Goal: Task Accomplishment & Management: Use online tool/utility

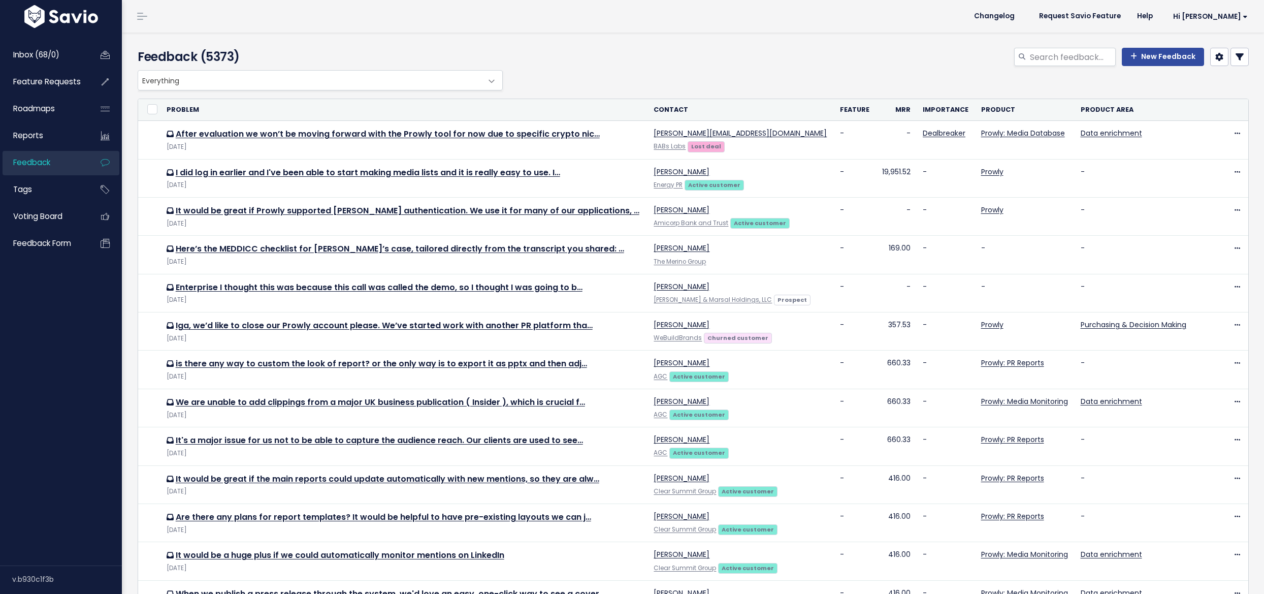
select select
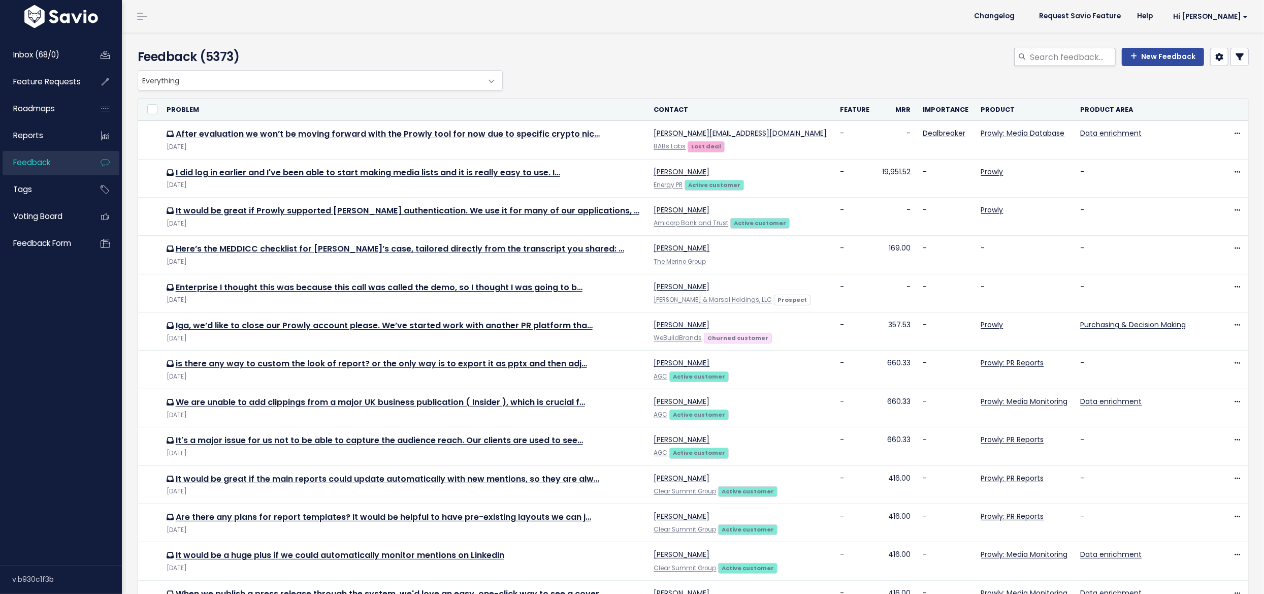
select select
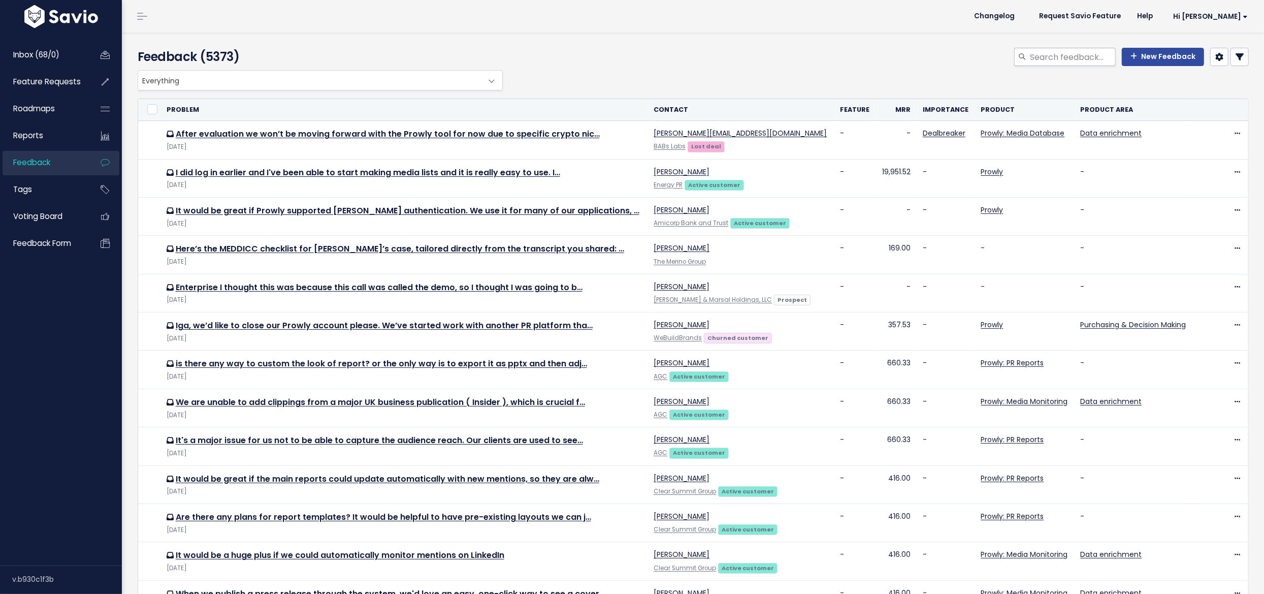
select select
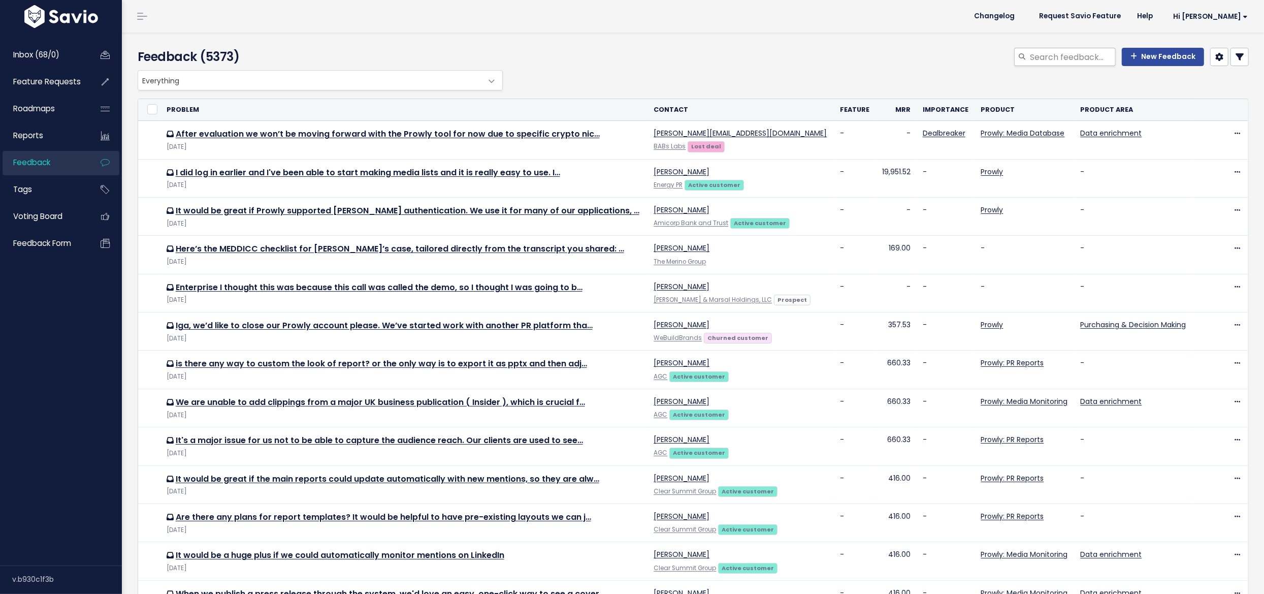
select select
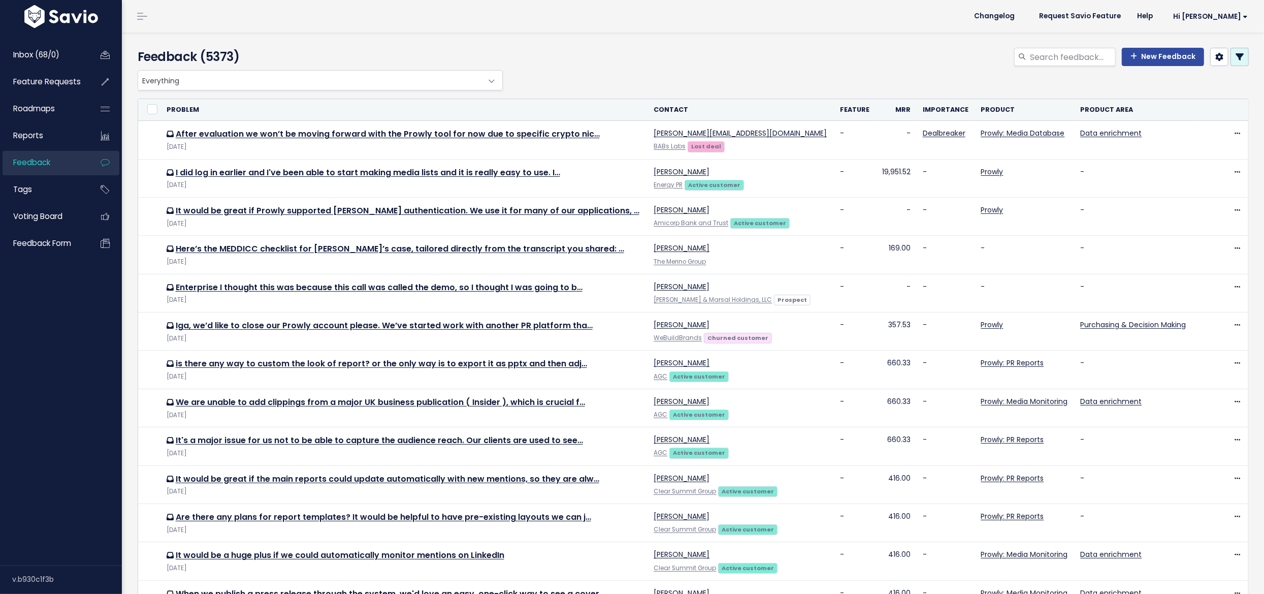
click at [1233, 63] on link at bounding box center [1240, 57] width 18 height 18
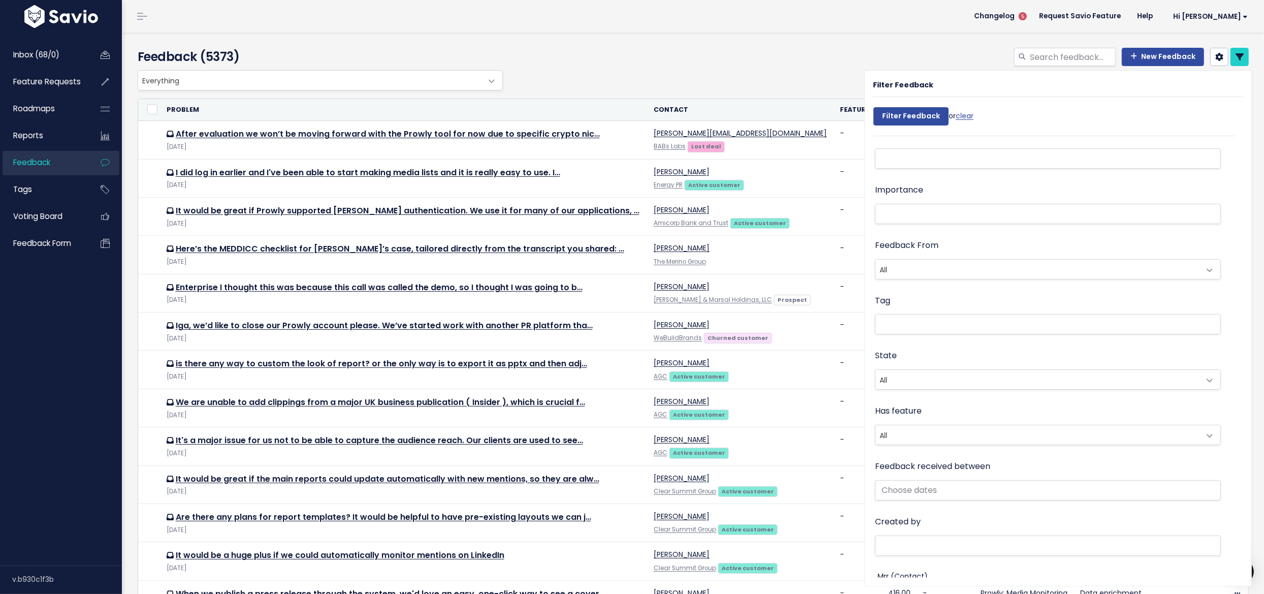
scroll to position [248, 0]
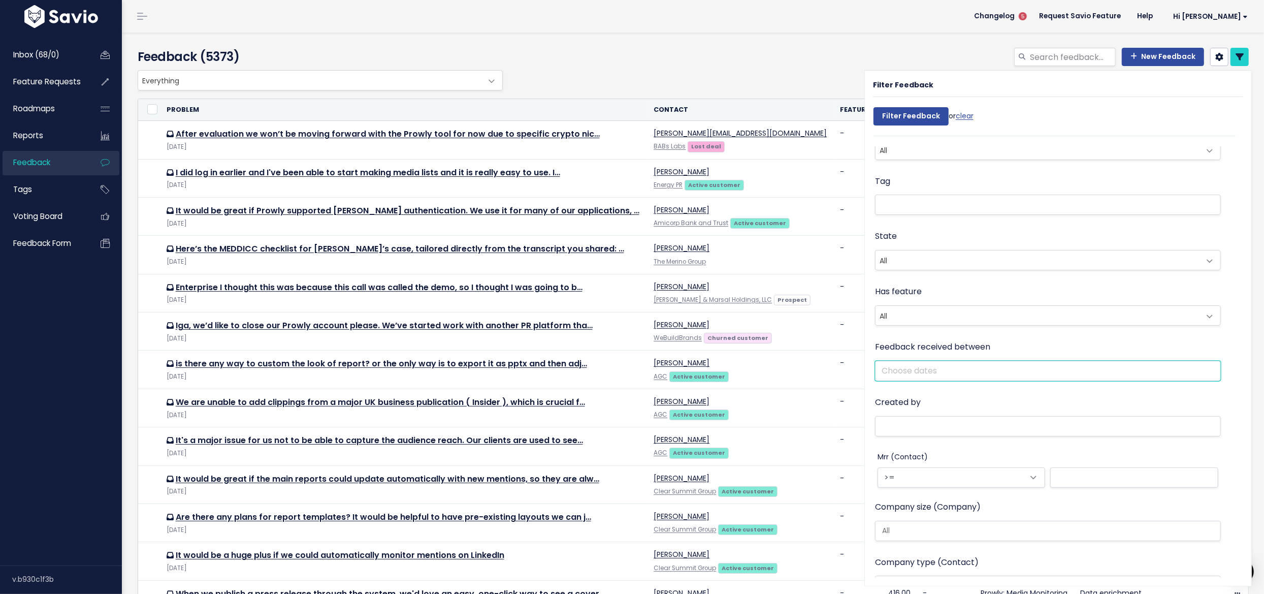
click at [987, 361] on input "text" at bounding box center [1048, 371] width 346 height 20
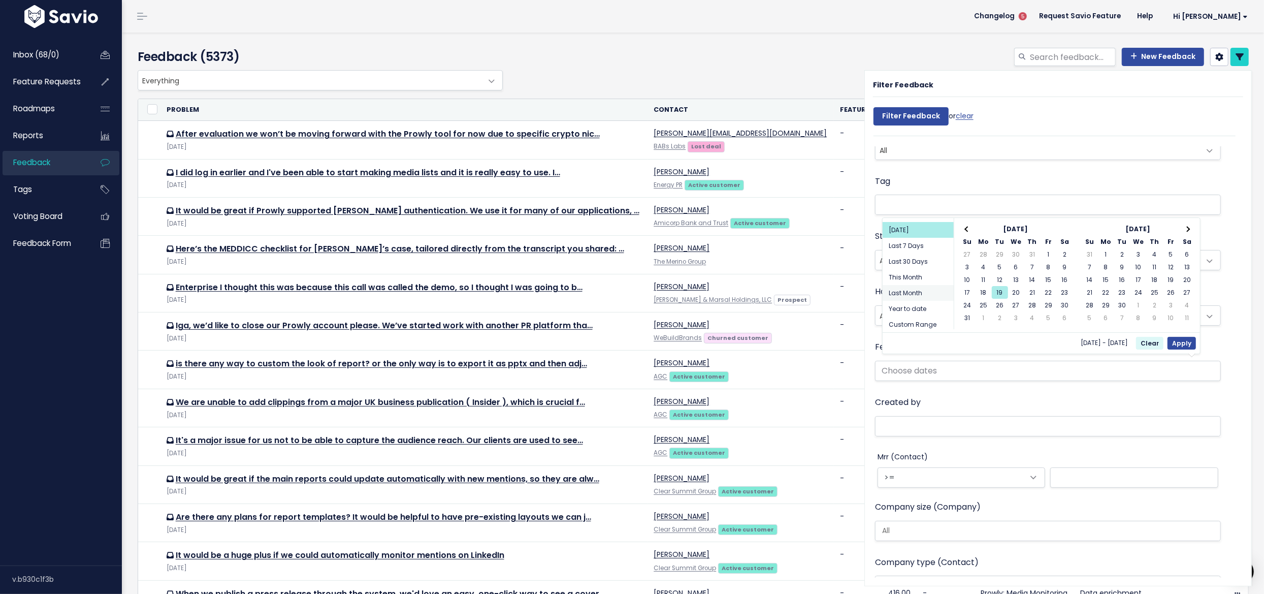
click at [907, 291] on li "Last Month" at bounding box center [918, 293] width 71 height 16
type input "[DATE] - [DATE] (Last Month)"
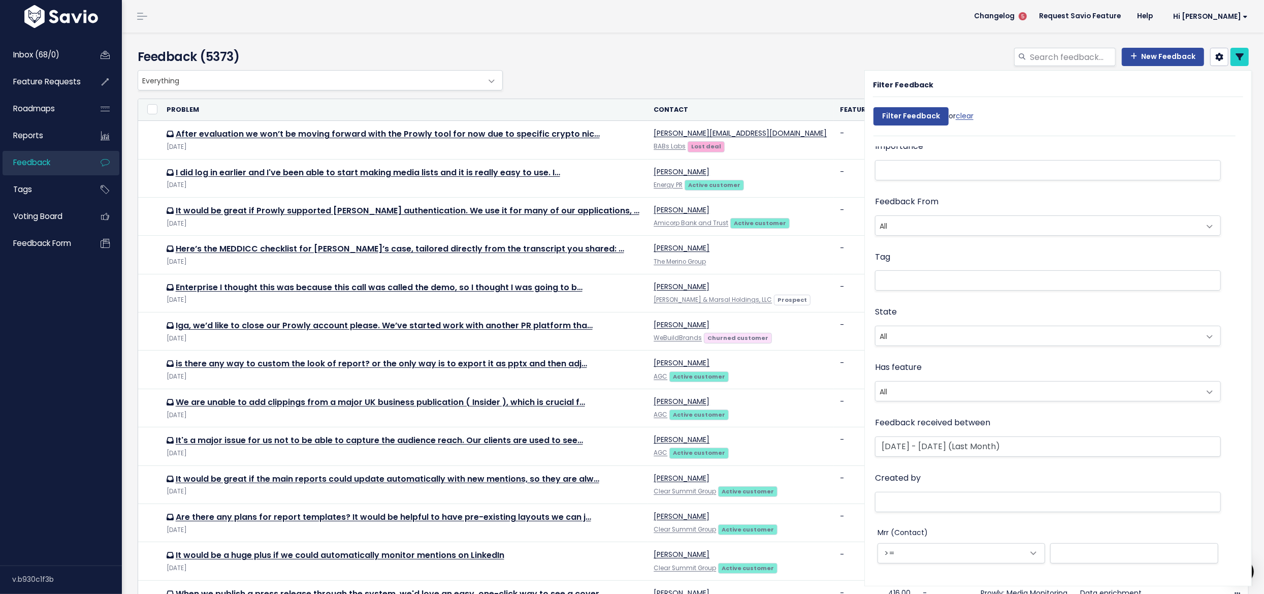
scroll to position [57, 0]
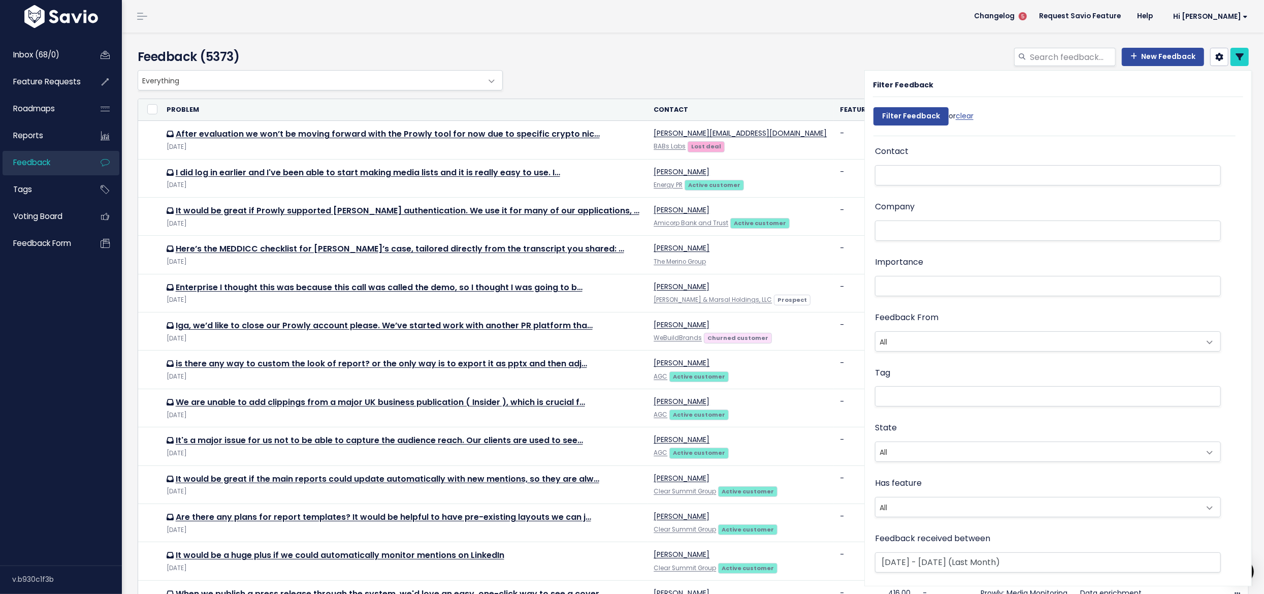
click at [922, 507] on span "All" at bounding box center [1038, 506] width 325 height 19
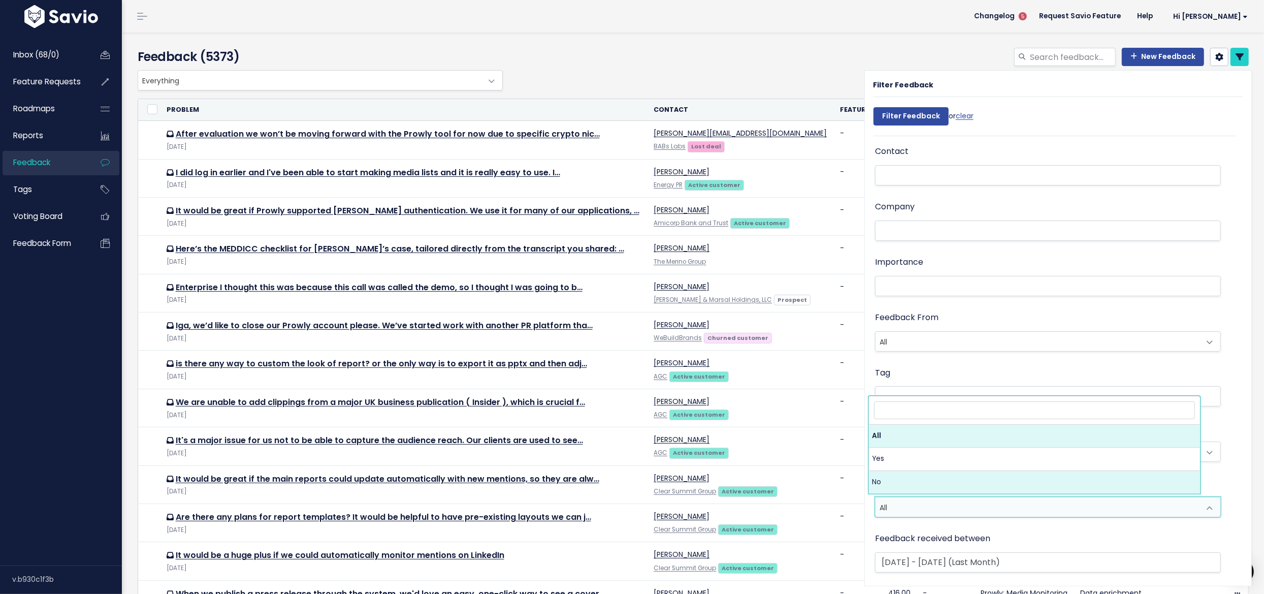
select select "f"
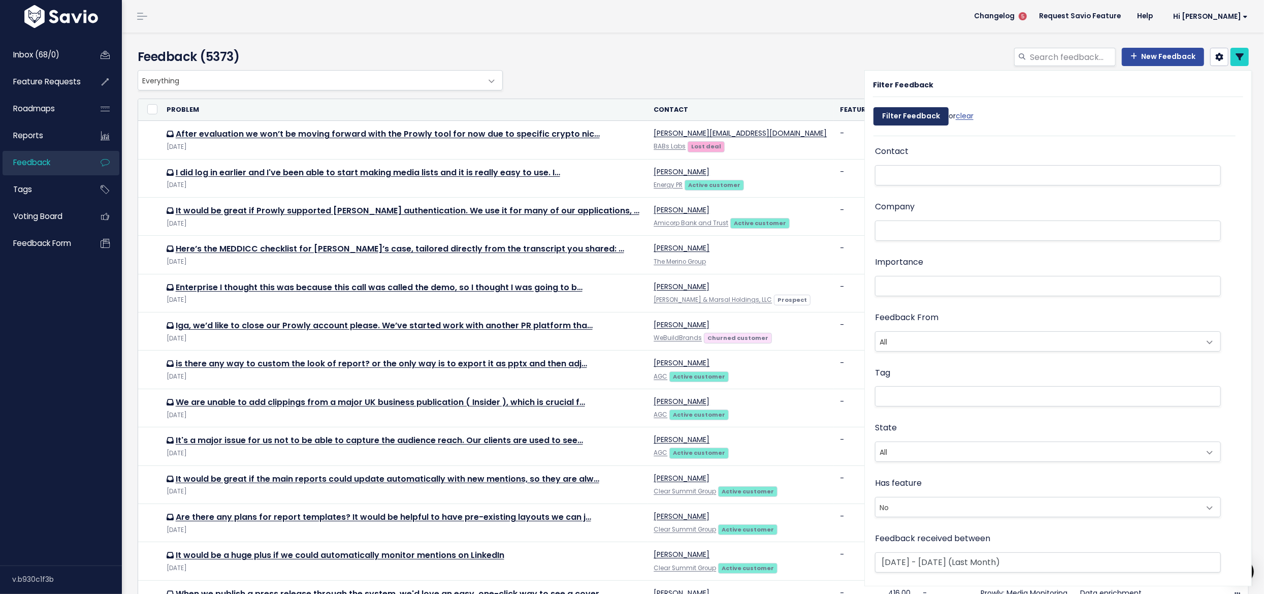
click at [898, 120] on input "Filter Feedback" at bounding box center [911, 116] width 75 height 18
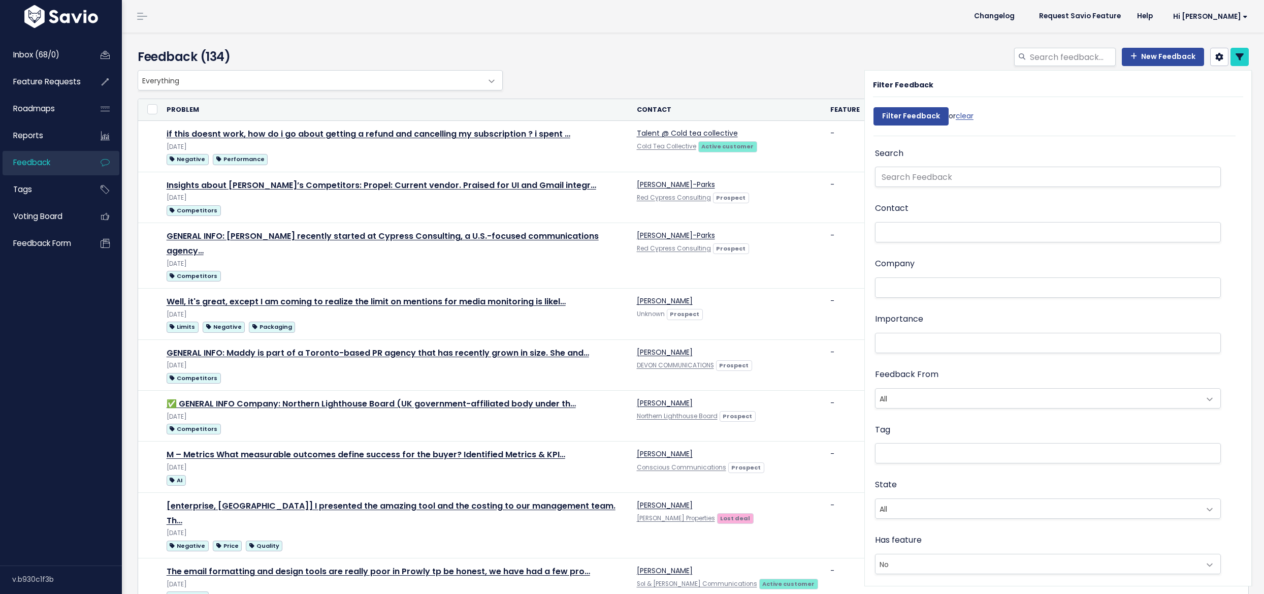
select select
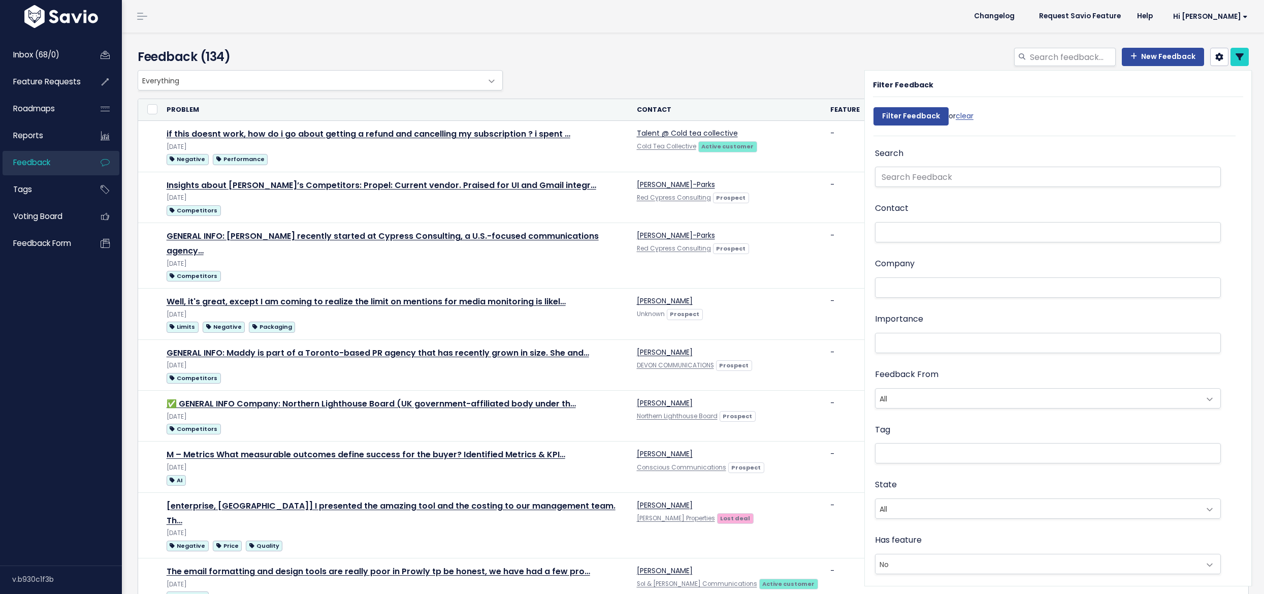
select select
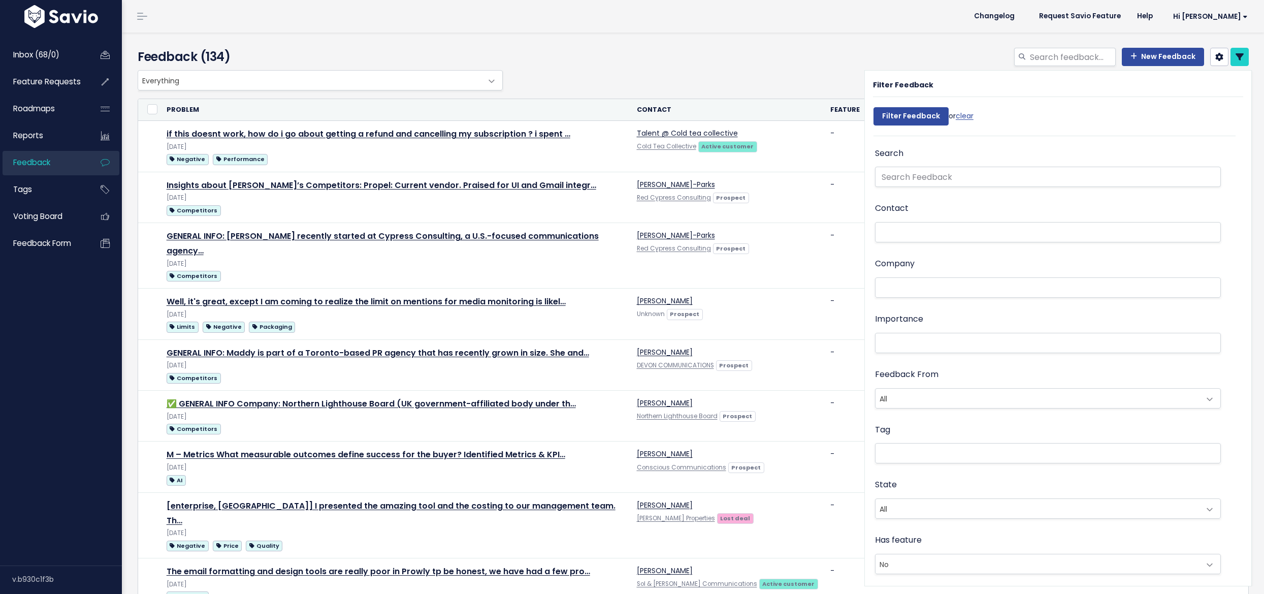
select select
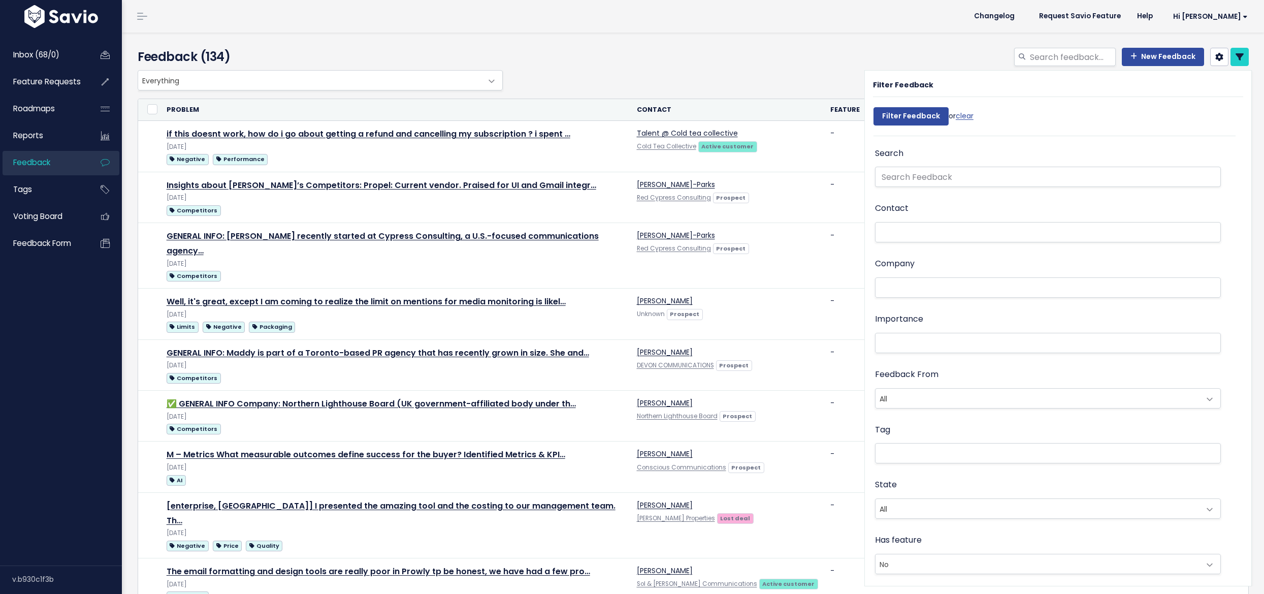
select select
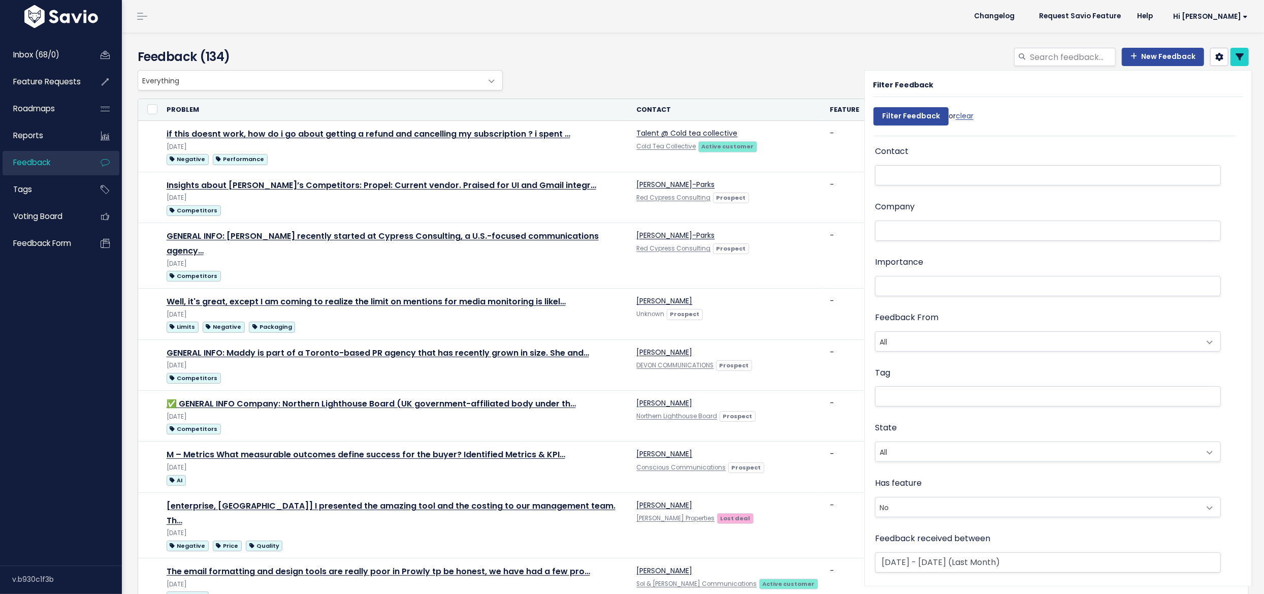
scroll to position [590, 0]
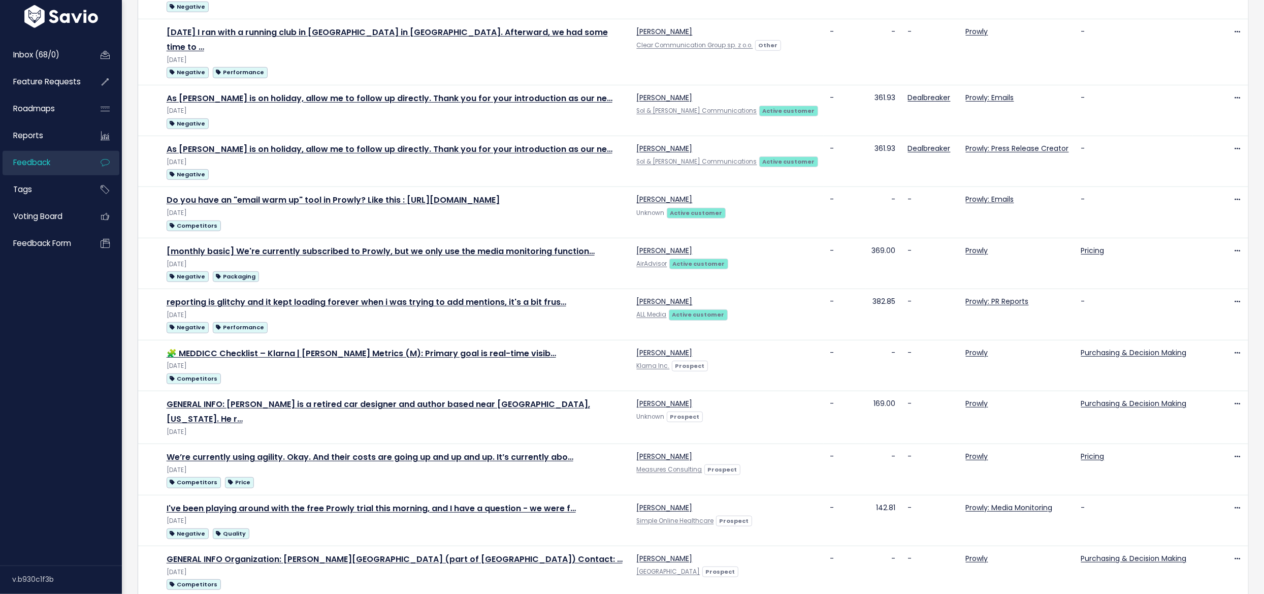
click at [161, 567] on div "Feedback (134) New Feedback" at bounding box center [693, 46] width 1143 height 1206
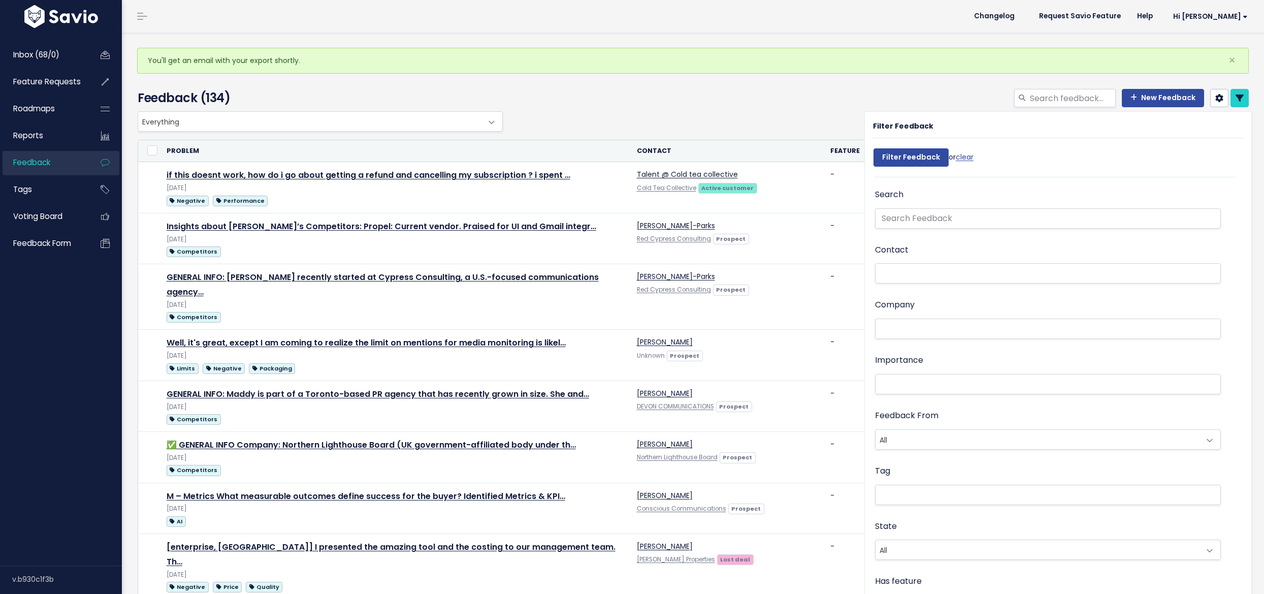
select select
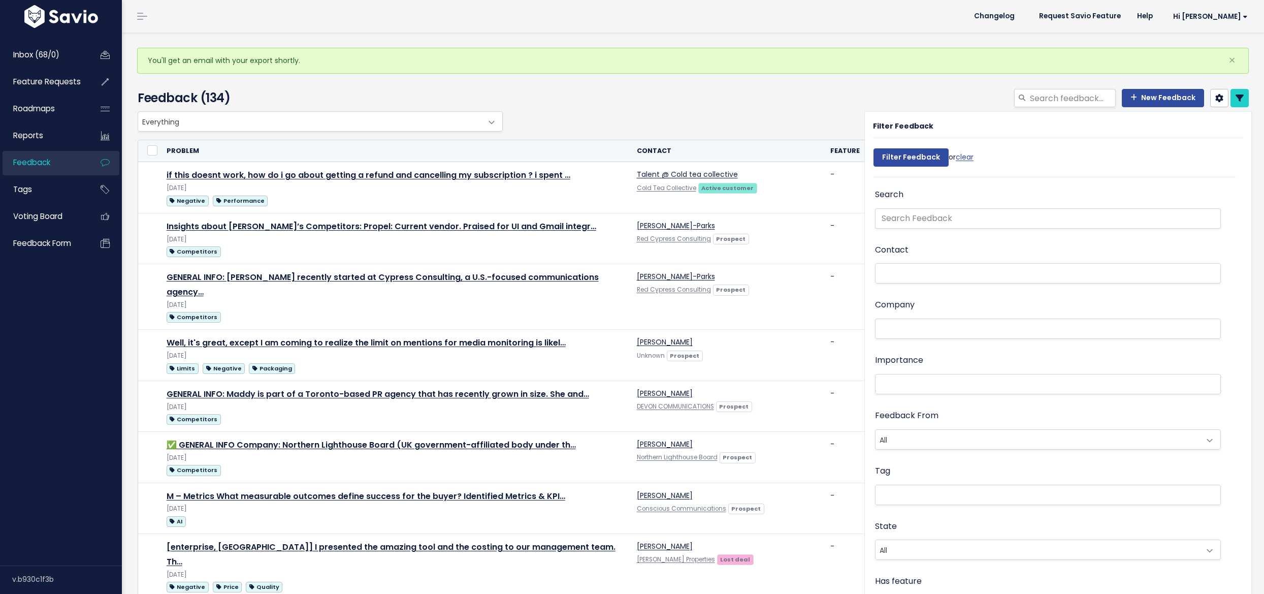
select select
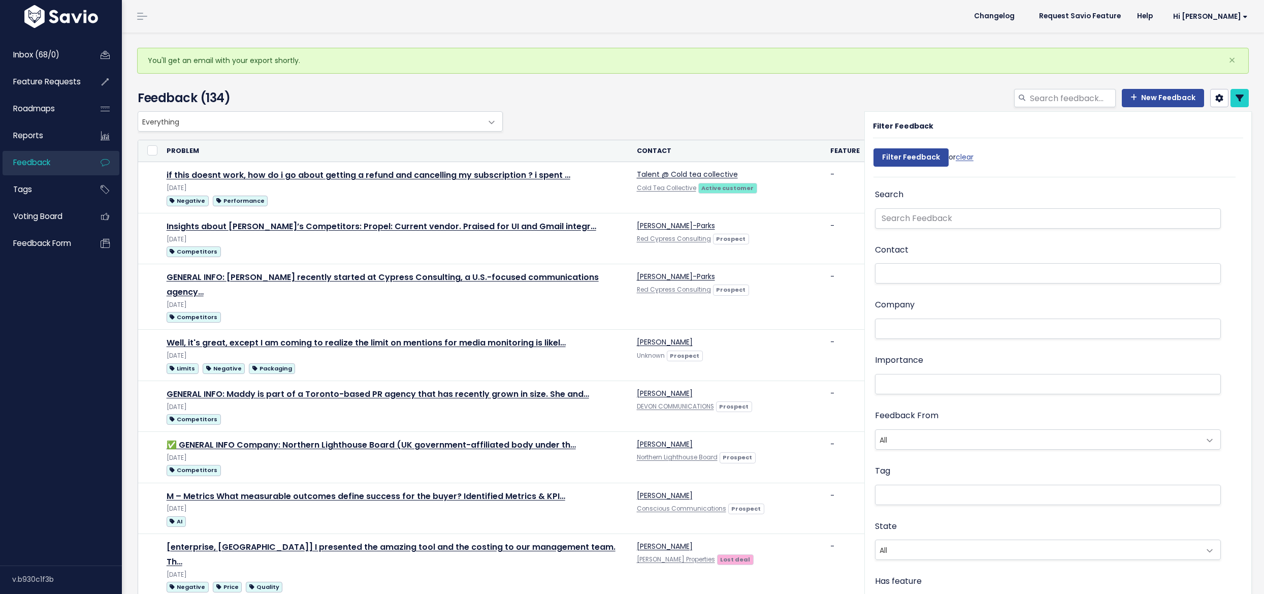
select select
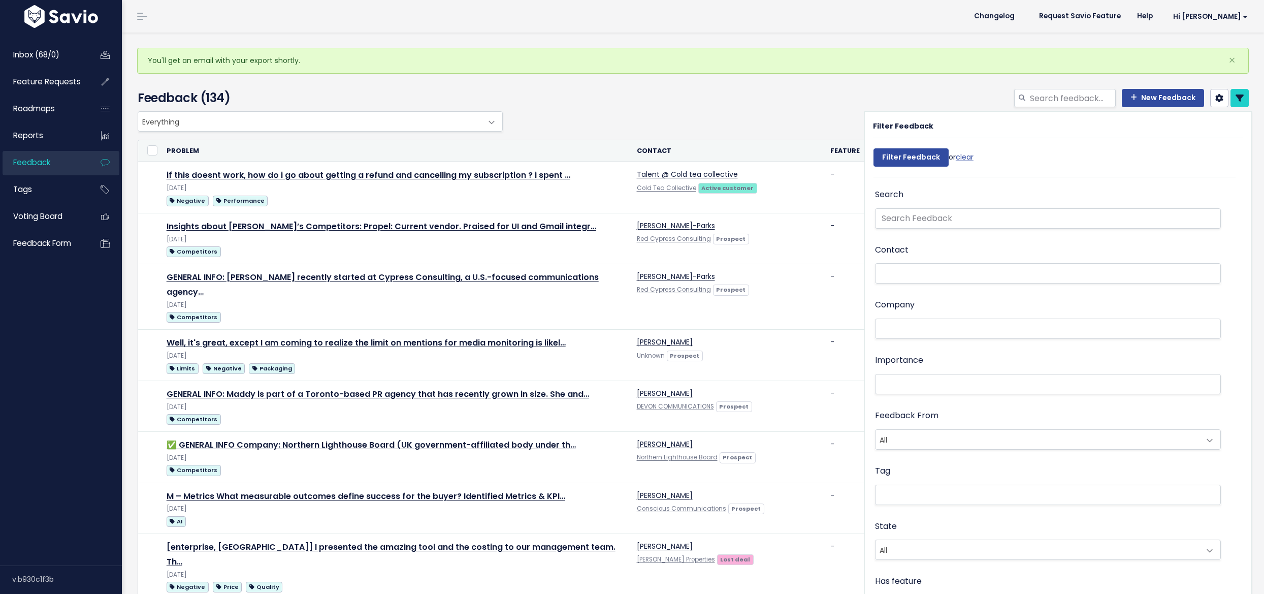
select select
